Goal: Check status: Check status

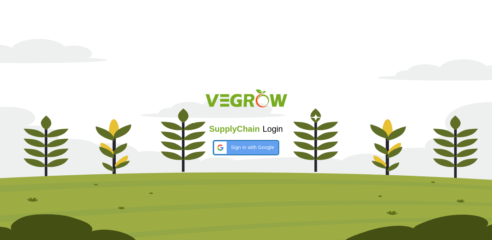
click at [254, 149] on span "Sign in with Google" at bounding box center [252, 147] width 43 height 7
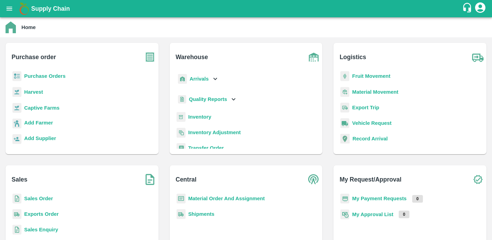
click at [41, 75] on b "Purchase Orders" at bounding box center [44, 76] width 41 height 6
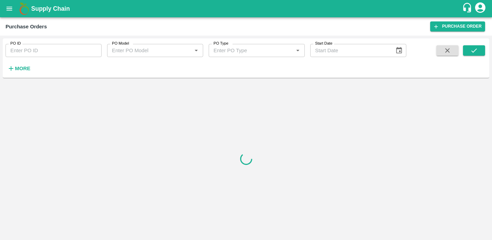
click at [22, 66] on strong "More" at bounding box center [23, 69] width 16 height 6
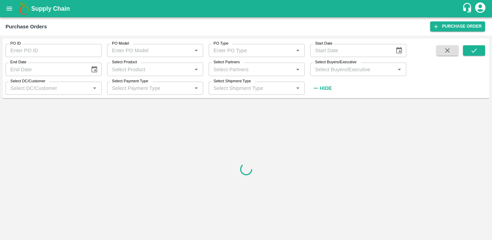
click at [351, 69] on input "Select Buyers/Executive" at bounding box center [352, 69] width 80 height 9
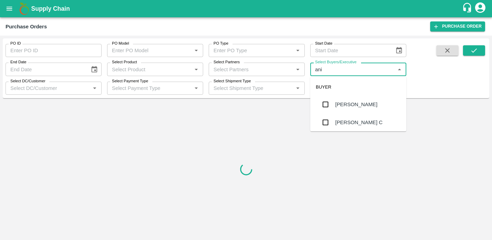
type input "anil"
click at [347, 100] on div "[PERSON_NAME]" at bounding box center [358, 104] width 96 height 18
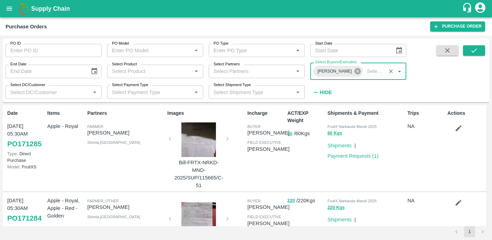
click at [354, 70] on icon at bounding box center [357, 71] width 6 height 6
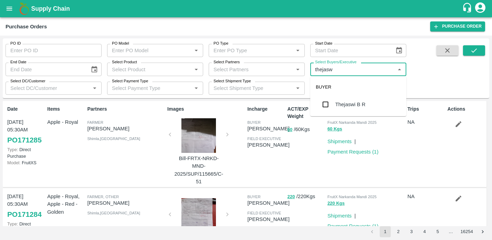
type input "[PERSON_NAME]"
click at [343, 105] on div "Thejaswi B R" at bounding box center [350, 104] width 30 height 8
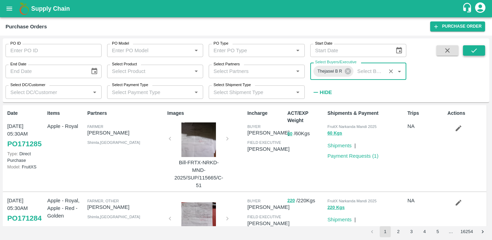
click at [475, 52] on icon "submit" at bounding box center [474, 51] width 8 height 8
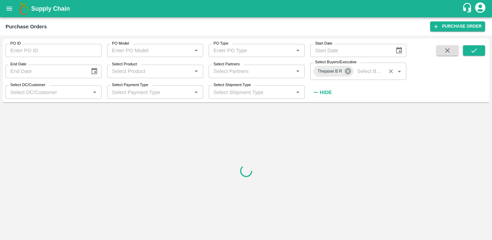
click at [347, 73] on icon at bounding box center [348, 71] width 6 height 6
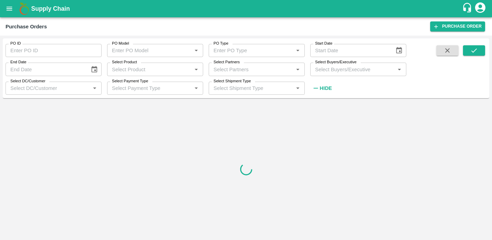
click at [332, 71] on input "Select Buyers/Executive" at bounding box center [352, 69] width 80 height 9
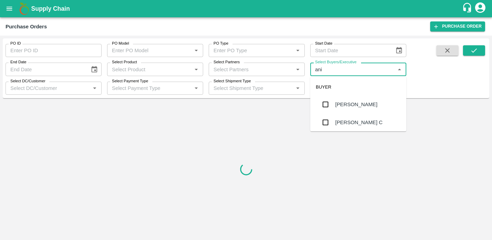
type input "anil"
click at [339, 101] on div "[PERSON_NAME]" at bounding box center [356, 104] width 42 height 8
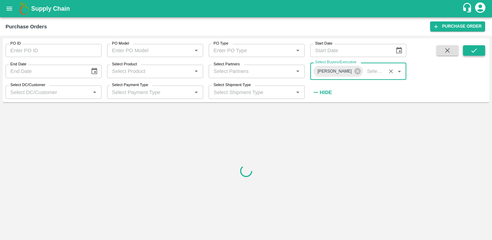
click at [470, 52] on icon "submit" at bounding box center [474, 51] width 8 height 8
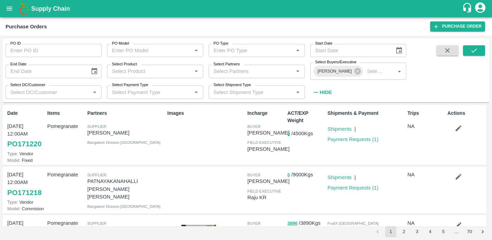
click at [203, 186] on div at bounding box center [204, 190] width 80 height 44
click at [340, 187] on link "Payment Requests ( 1 )" at bounding box center [352, 188] width 51 height 6
click at [345, 187] on link "Payment Requests ( 1 )" at bounding box center [352, 188] width 51 height 6
click at [345, 139] on link "Payment Requests ( 1 )" at bounding box center [352, 139] width 51 height 6
click at [25, 192] on link "PO 171218" at bounding box center [24, 192] width 34 height 12
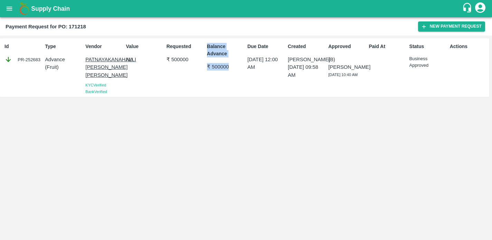
drag, startPoint x: 229, startPoint y: 66, endPoint x: 198, endPoint y: 64, distance: 30.8
click at [198, 64] on div "Id PR-252683 Type Advance ( Fruit ) Vendor PATNAYAKANAHALLI [PERSON_NAME] [PERS…" at bounding box center [244, 67] width 489 height 58
click at [190, 70] on div "Requested ₹ 500000" at bounding box center [184, 67] width 40 height 55
drag, startPoint x: 165, startPoint y: 59, endPoint x: 190, endPoint y: 58, distance: 24.5
click at [192, 58] on div "Requested ₹ 500000" at bounding box center [184, 67] width 40 height 55
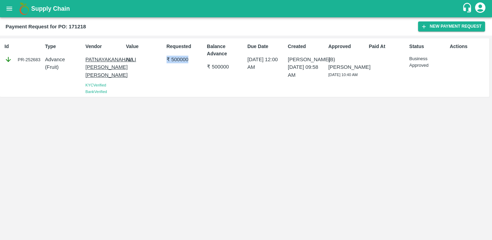
click at [182, 93] on div "Requested ₹ 500000" at bounding box center [184, 67] width 40 height 55
drag, startPoint x: 227, startPoint y: 68, endPoint x: 207, endPoint y: 67, distance: 20.0
click at [207, 67] on p "₹ 500000" at bounding box center [226, 67] width 38 height 8
click at [217, 88] on div "Balance Advance ₹ 500000" at bounding box center [224, 67] width 40 height 55
click at [40, 59] on div "PR-252683" at bounding box center [23, 60] width 38 height 8
